Goal: Download file/media

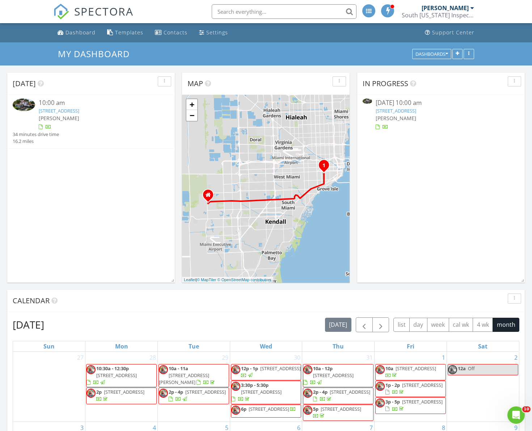
click at [79, 110] on link "1860 SW 12th St, Miami, FL 33135" at bounding box center [59, 110] width 41 height 7
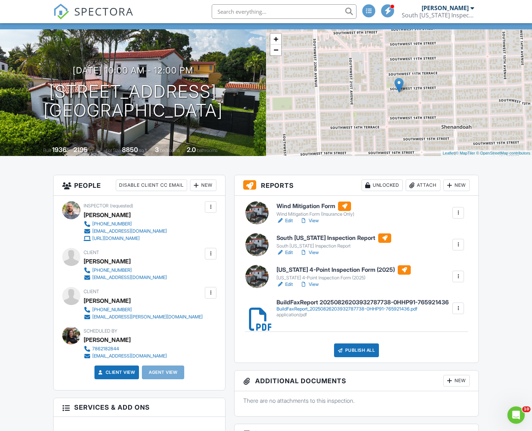
scroll to position [36, 0]
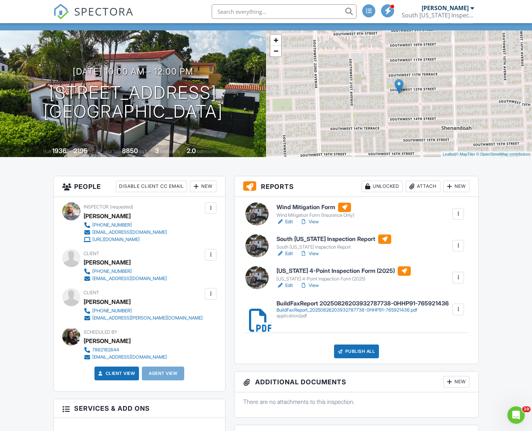
click at [343, 313] on div "BuildFaxReport_20250826203932787738-0HHP91-765921436.pdf" at bounding box center [362, 310] width 172 height 6
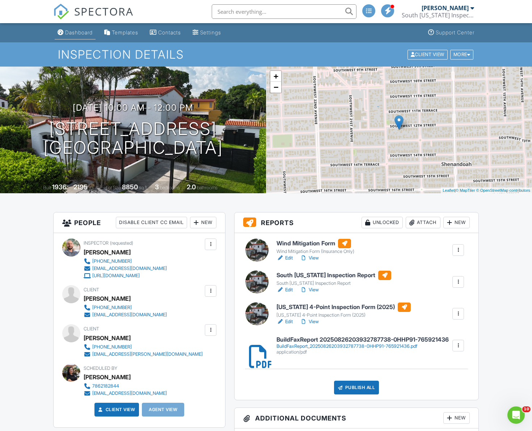
click at [88, 32] on div "Dashboard" at bounding box center [78, 32] width 27 height 6
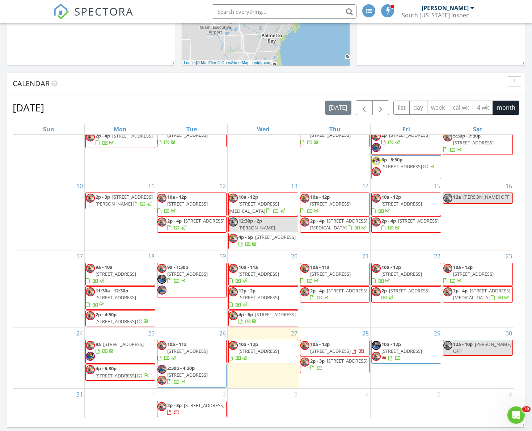
scroll to position [112, 0]
